Goal: Information Seeking & Learning: Learn about a topic

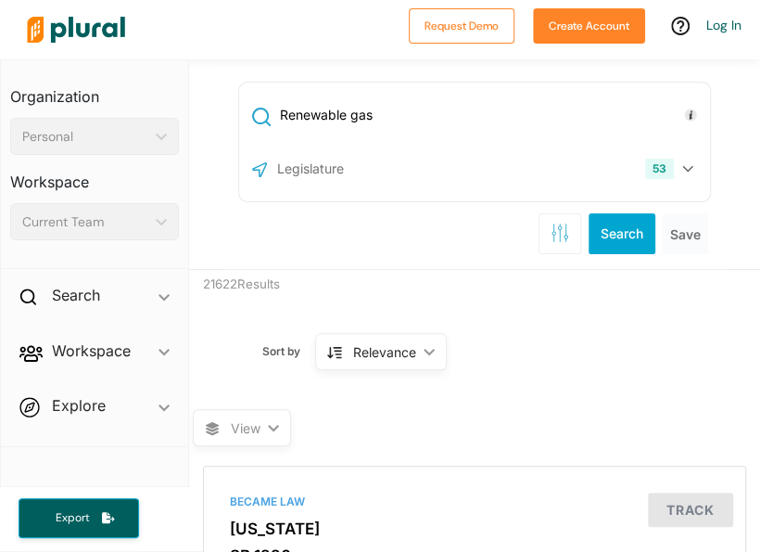
click at [431, 180] on input "text" at bounding box center [374, 168] width 198 height 35
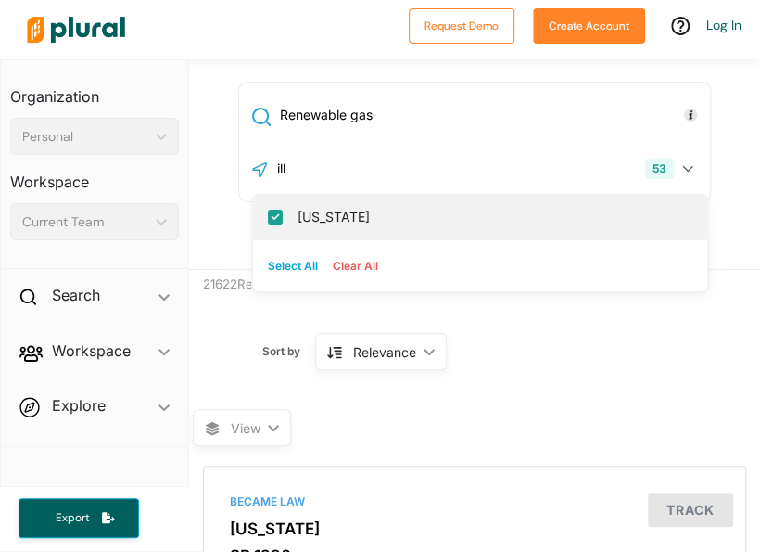
type input "ill"
click at [431, 208] on label "[US_STATE]" at bounding box center [493, 217] width 391 height 28
click at [283, 210] on input "[US_STATE]" at bounding box center [275, 217] width 15 height 15
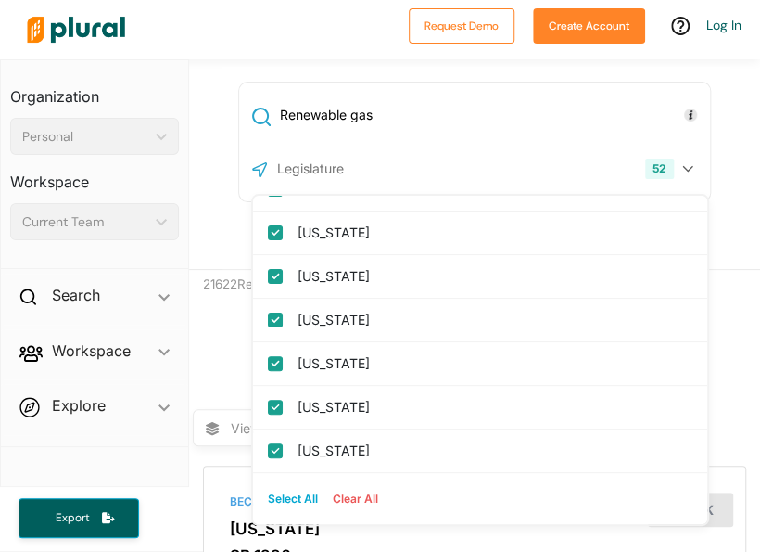
scroll to position [556, 0]
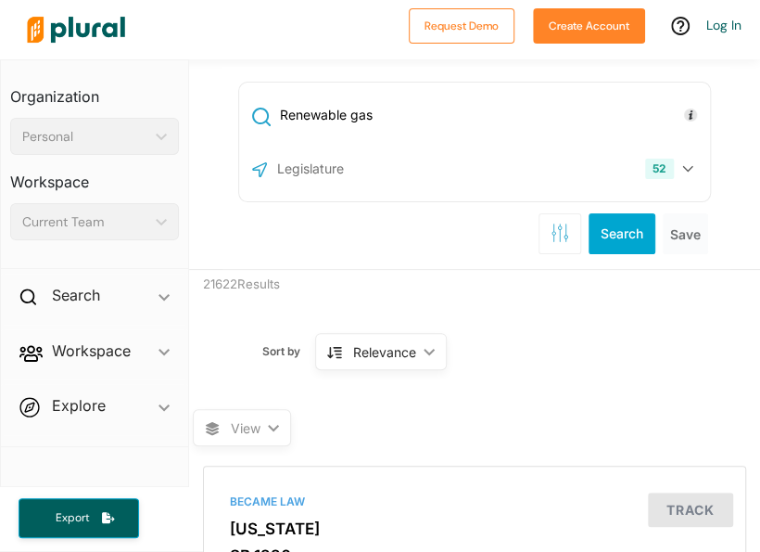
click at [731, 109] on div "Renewable gas 52 US Congress [US_STATE] [US_STATE] [US_STATE] [US_STATE] [US_ST…" at bounding box center [475, 164] width 572 height 210
click at [623, 224] on button "Search" at bounding box center [622, 233] width 67 height 41
click at [460, 183] on div "52 US Congress [US_STATE] [US_STATE] [US_STATE] [US_STATE] [US_STATE] [US_STATE…" at bounding box center [475, 168] width 463 height 35
click at [645, 162] on div "52" at bounding box center [659, 169] width 29 height 20
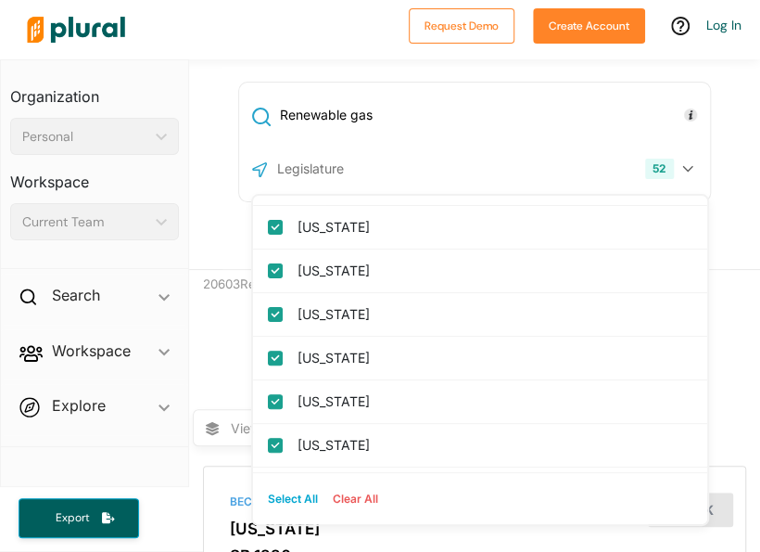
click at [325, 490] on button "Clear All" at bounding box center [355, 499] width 60 height 28
checkbox input "false"
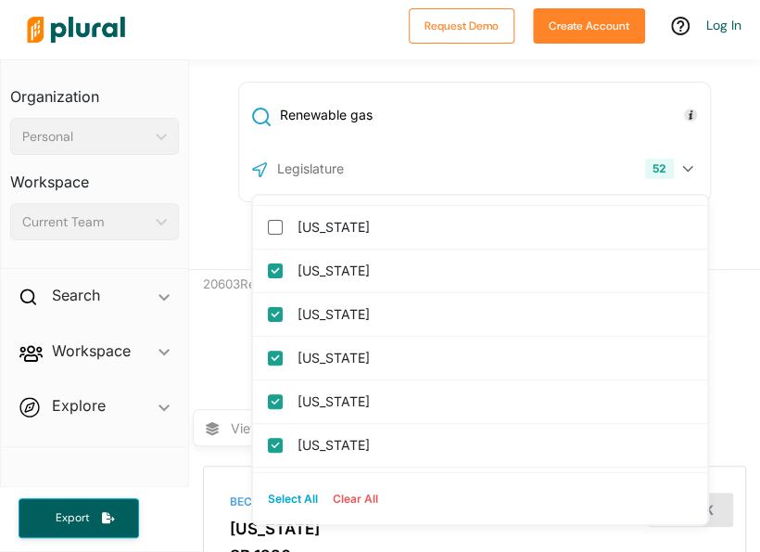
checkbox input "false"
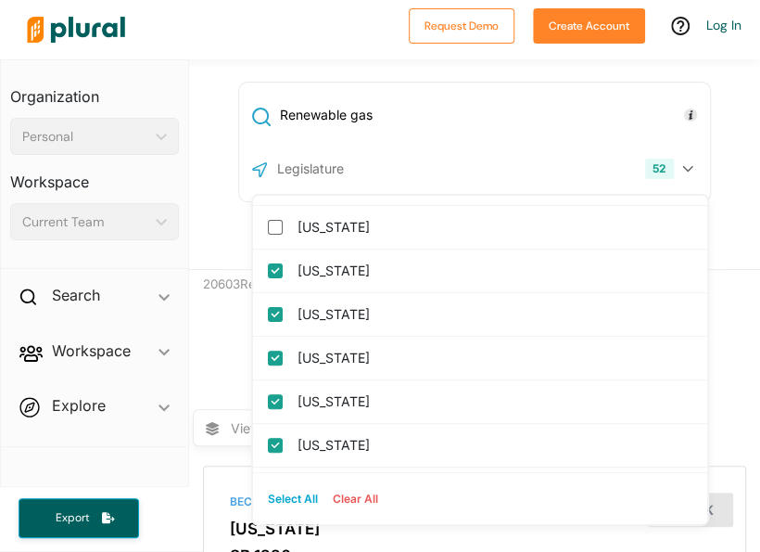
checkbox columbia "false"
checkbox input "false"
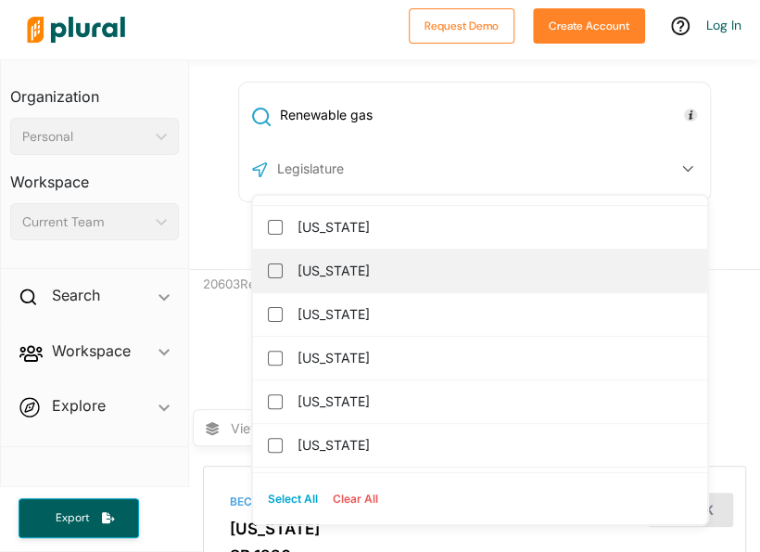
click at [318, 267] on label "[US_STATE]" at bounding box center [493, 271] width 391 height 28
click at [283, 267] on input "[US_STATE]" at bounding box center [275, 270] width 15 height 15
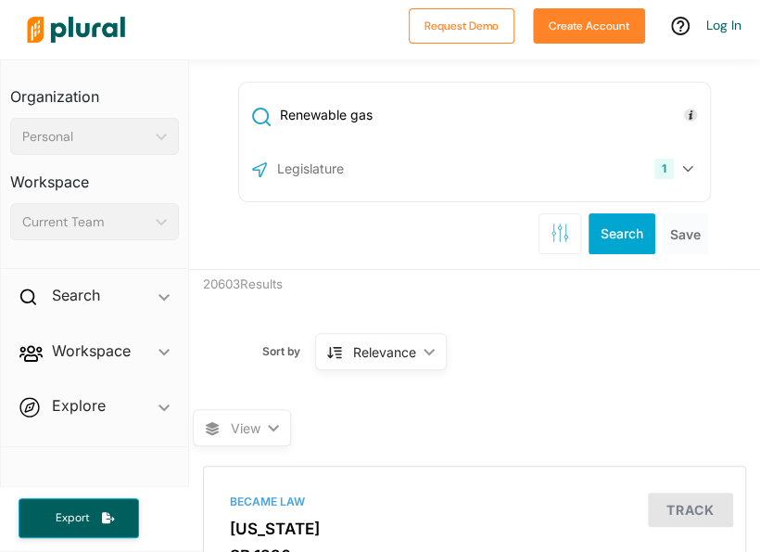
click at [694, 173] on div "1 [US_STATE] [GEOGRAPHIC_DATA] Congress [US_STATE] [US_STATE] [US_STATE] [US_ST…" at bounding box center [475, 168] width 472 height 43
click at [589, 265] on div "Renewable gas 1 [US_STATE] [GEOGRAPHIC_DATA] Congress [US_STATE] [US_STATE] [US…" at bounding box center [477, 168] width 509 height 202
click at [624, 232] on button "Search" at bounding box center [622, 233] width 67 height 41
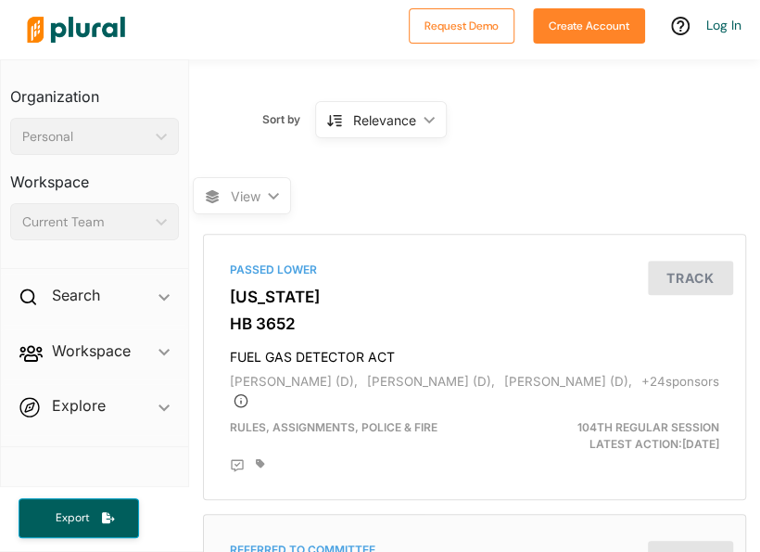
scroll to position [185, 0]
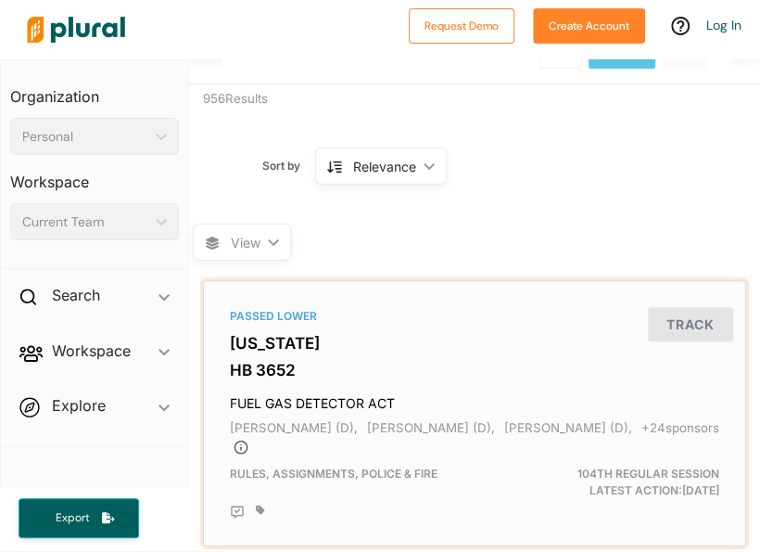
drag, startPoint x: 263, startPoint y: 355, endPoint x: 449, endPoint y: 483, distance: 225.3
click at [449, 483] on div "Rules, Assignments, Police & Fire" at bounding box center [388, 481] width 345 height 33
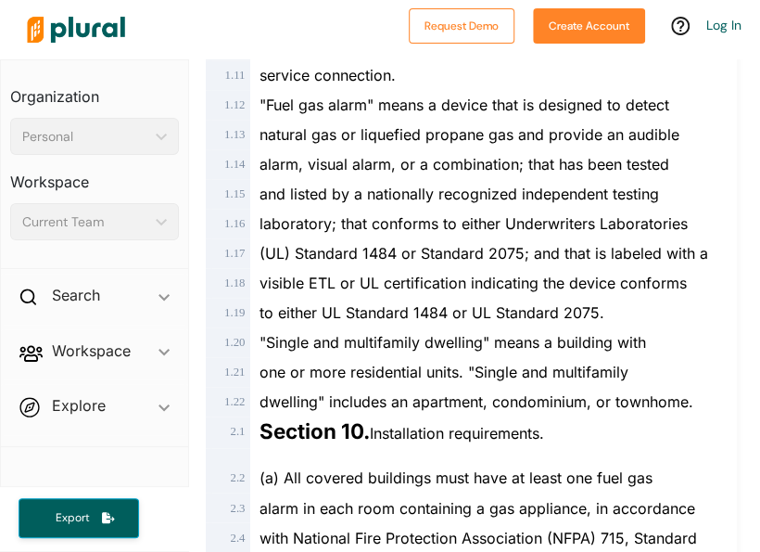
scroll to position [649, 0]
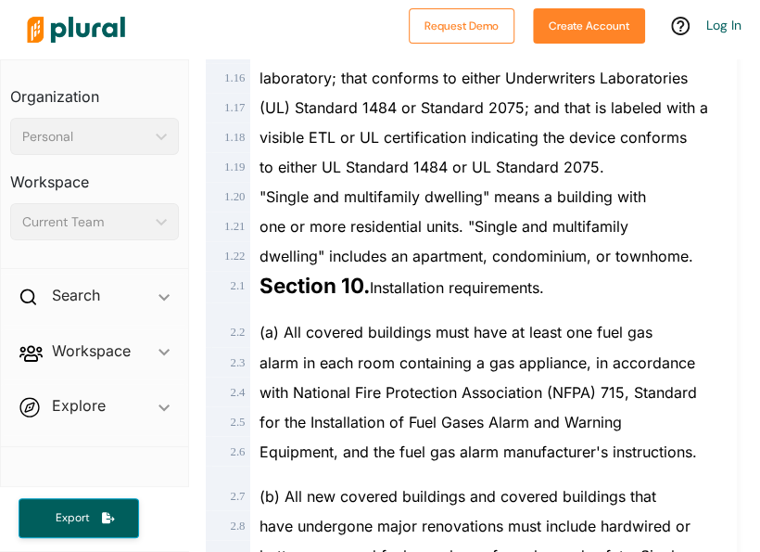
scroll to position [1020, 0]
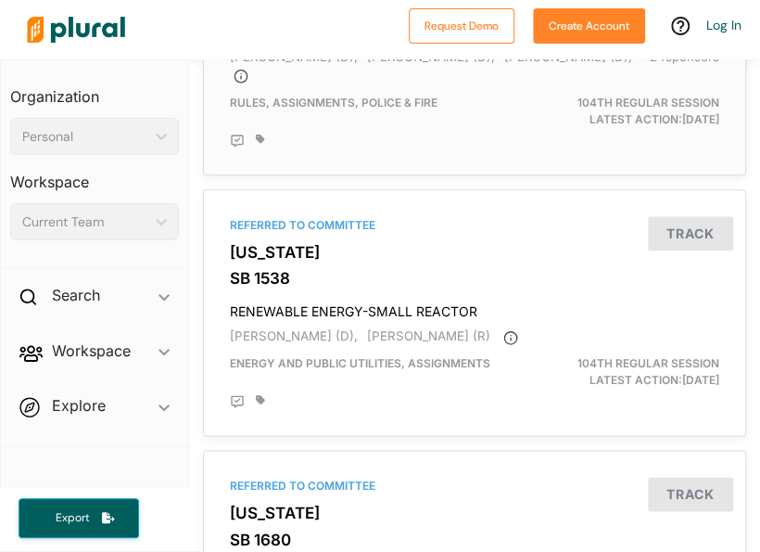
scroll to position [649, 0]
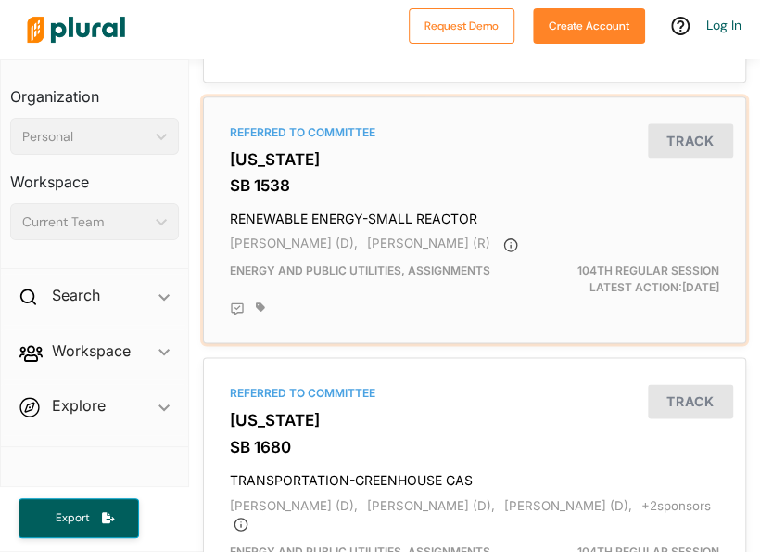
drag, startPoint x: 436, startPoint y: 193, endPoint x: 357, endPoint y: 329, distance: 157.4
click at [357, 296] on div "Energy and Public Utilities, Assignments" at bounding box center [388, 278] width 345 height 33
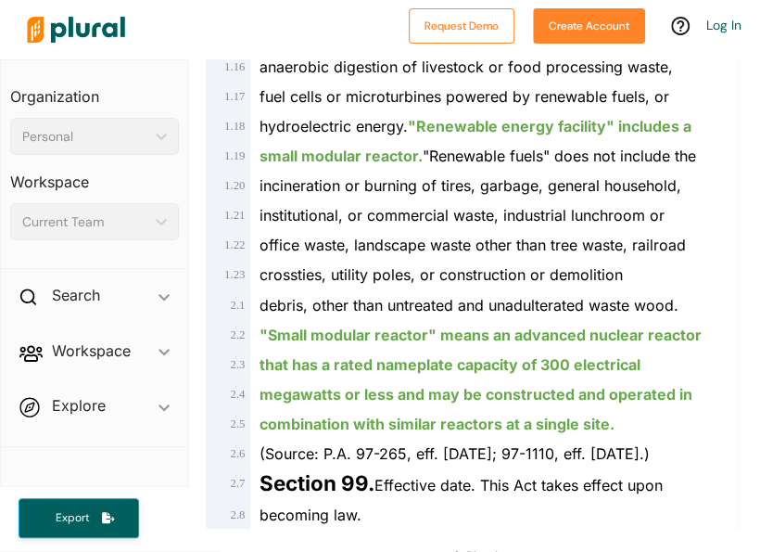
scroll to position [892, 0]
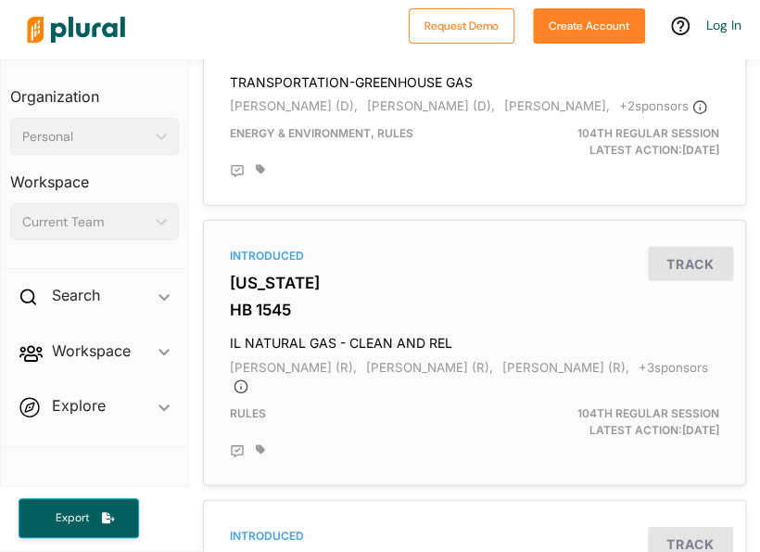
scroll to position [1356, 0]
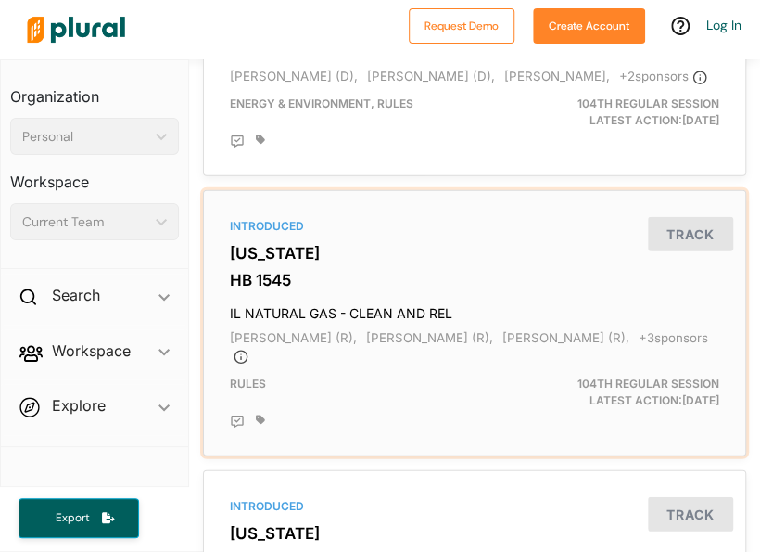
drag, startPoint x: 255, startPoint y: 376, endPoint x: 235, endPoint y: 353, distance: 30.9
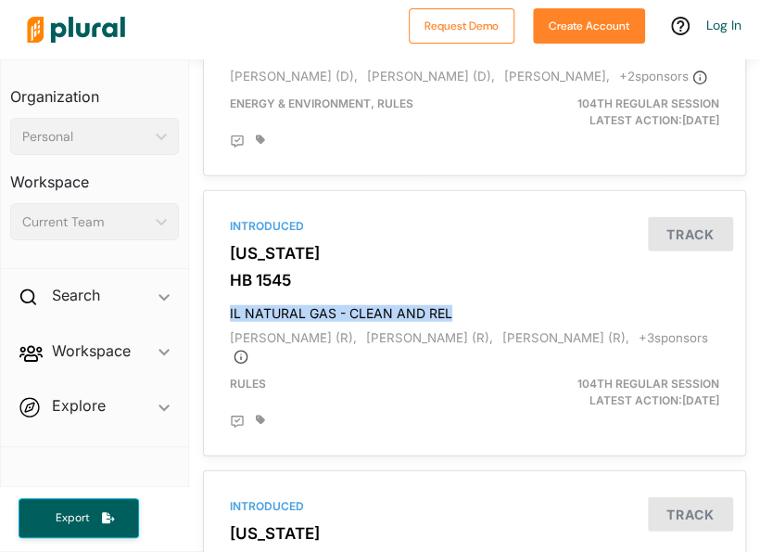
drag, startPoint x: 235, startPoint y: 353, endPoint x: 744, endPoint y: 418, distance: 513.2
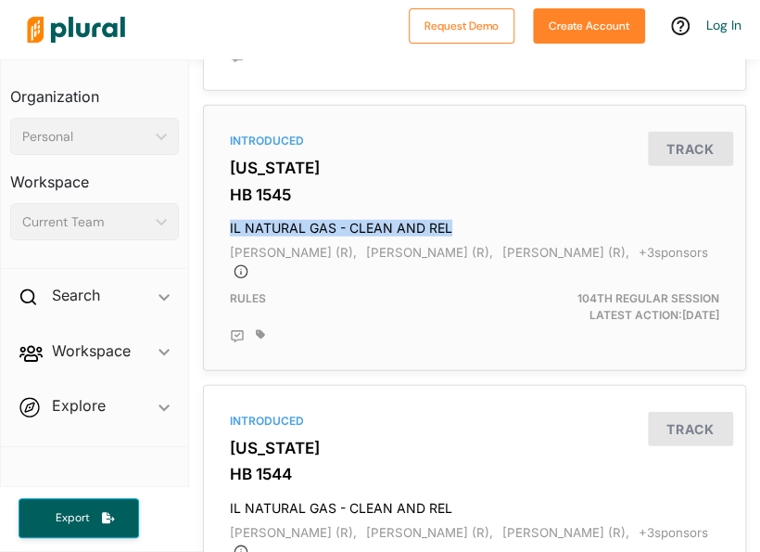
scroll to position [1448, 0]
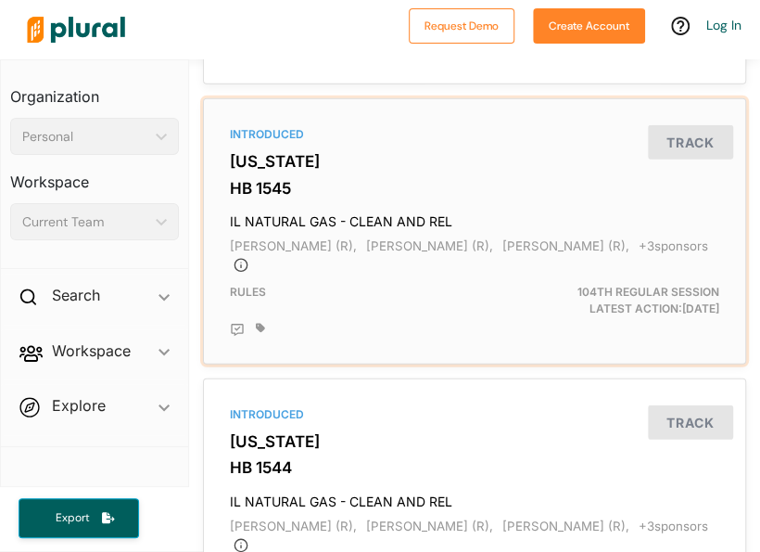
click at [294, 143] on div "Introduced" at bounding box center [475, 134] width 490 height 17
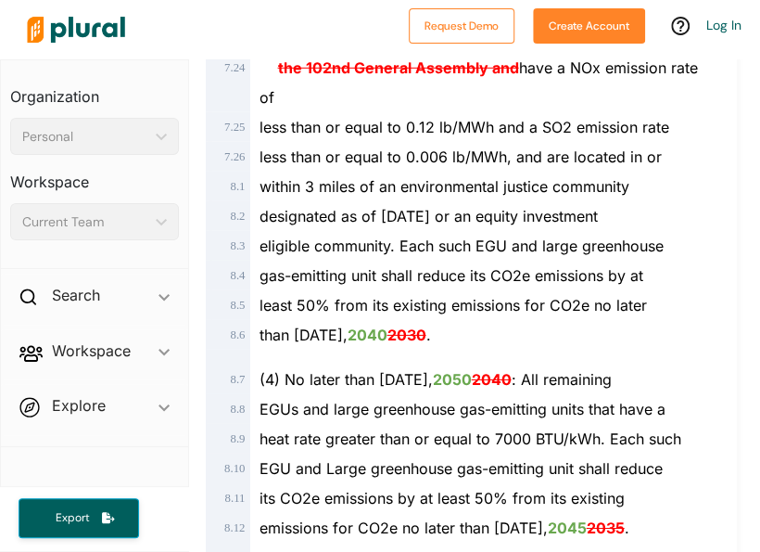
scroll to position [6027, 0]
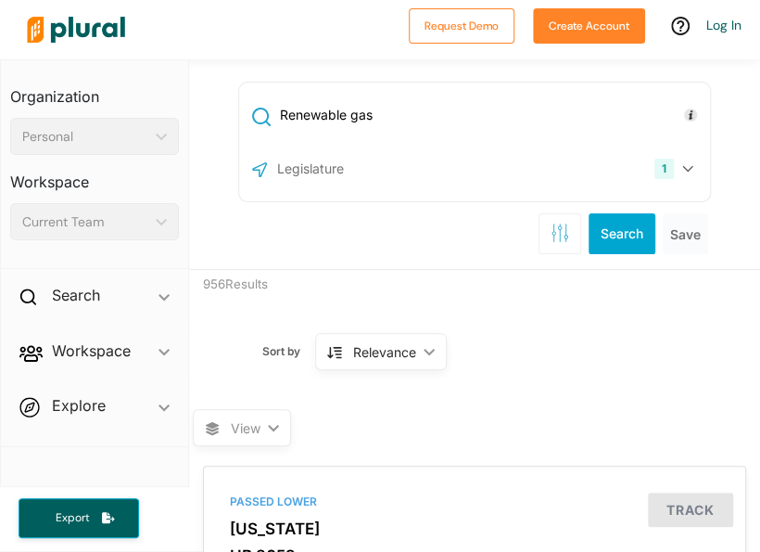
click at [416, 114] on input "Renewable gas" at bounding box center [492, 114] width 428 height 35
drag, startPoint x: 457, startPoint y: 108, endPoint x: 276, endPoint y: 87, distance: 182.0
click at [276, 87] on div "Renewable gas 1 [US_STATE] [GEOGRAPHIC_DATA] Congress [US_STATE] [US_STATE] [US…" at bounding box center [475, 142] width 474 height 121
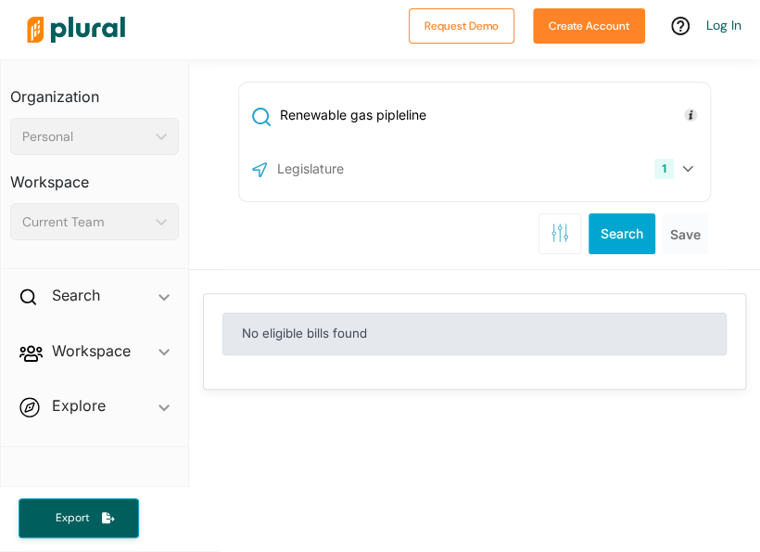
type input "Renewable gas pipleline"
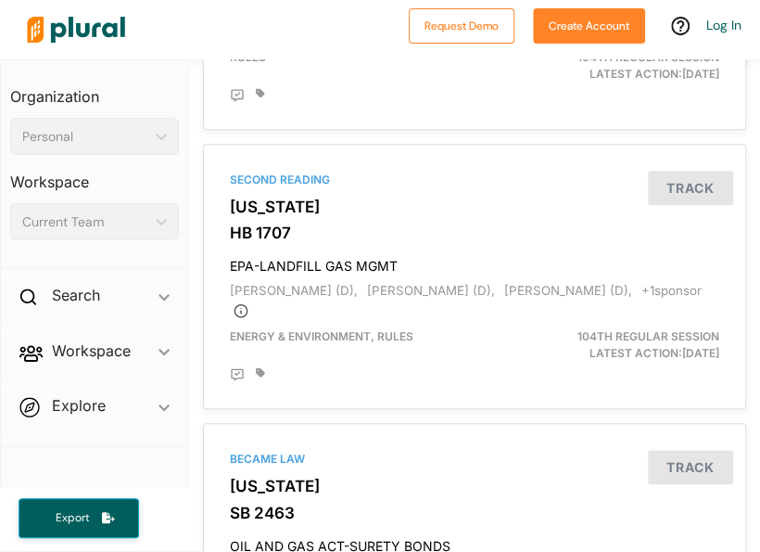
scroll to position [2596, 0]
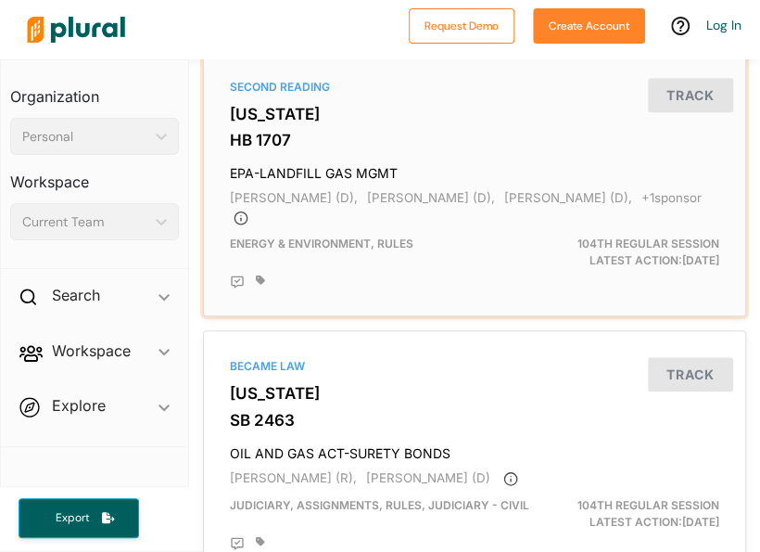
click at [263, 96] on div "Second Reading" at bounding box center [475, 87] width 490 height 17
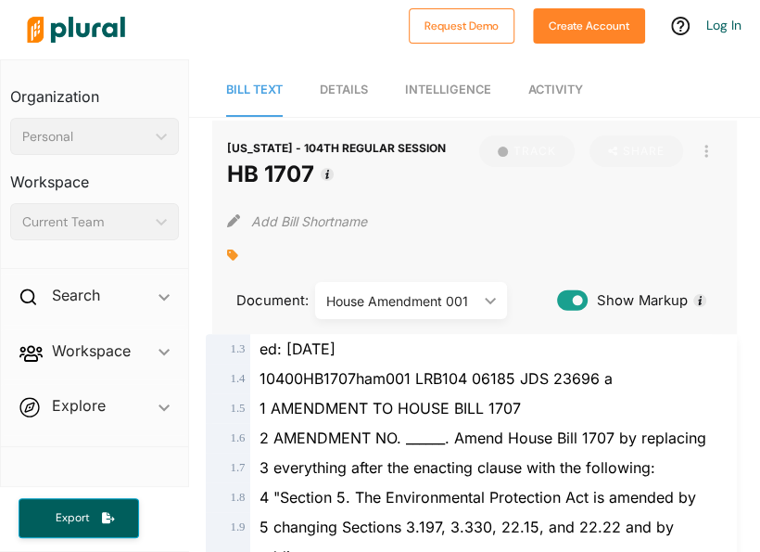
drag, startPoint x: 223, startPoint y: 173, endPoint x: 316, endPoint y: 175, distance: 92.7
click at [316, 175] on div "[US_STATE] - 104TH REGULAR SESSION HB 1707 Track Share View PDF View Source Pri…" at bounding box center [475, 227] width 526 height 213
click at [316, 175] on h1 "HB 1707" at bounding box center [336, 174] width 219 height 33
drag, startPoint x: 314, startPoint y: 177, endPoint x: 221, endPoint y: 185, distance: 94.0
click at [221, 185] on div "[US_STATE] - 104TH REGULAR SESSION HB 1707 Track Share View PDF View Source Pri…" at bounding box center [475, 227] width 526 height 213
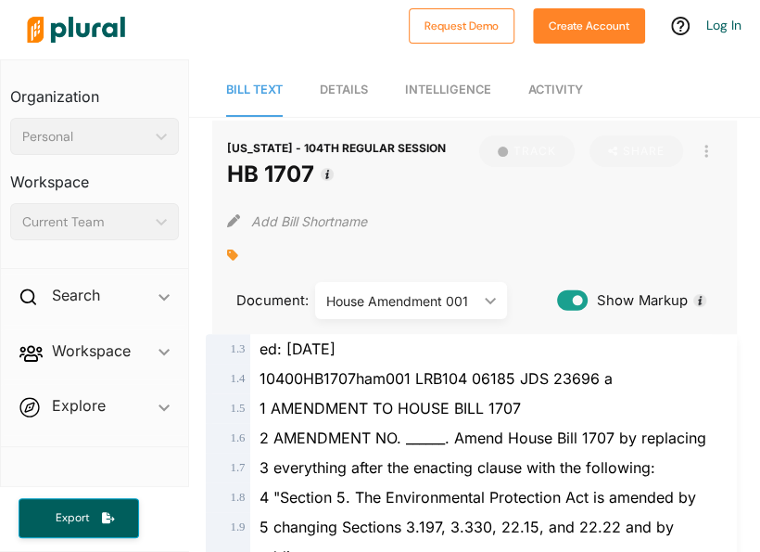
copy header "[US_STATE] - 104TH REGULAR SESSION HB 1707"
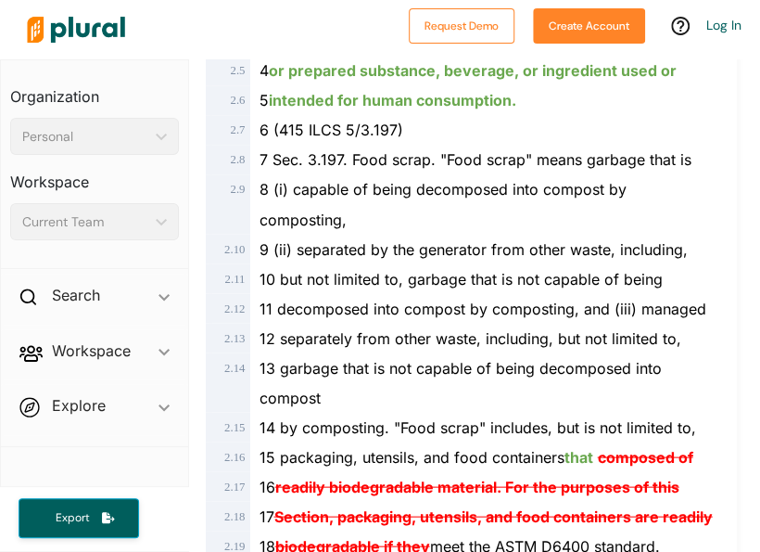
scroll to position [1113, 0]
